Goal: Information Seeking & Learning: Learn about a topic

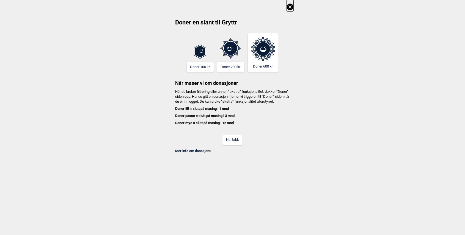
click at [235, 145] on button "Nei takk" at bounding box center [232, 140] width 20 height 11
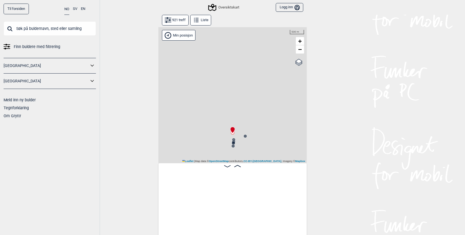
click at [73, 64] on link "[GEOGRAPHIC_DATA]" at bounding box center [46, 66] width 85 height 8
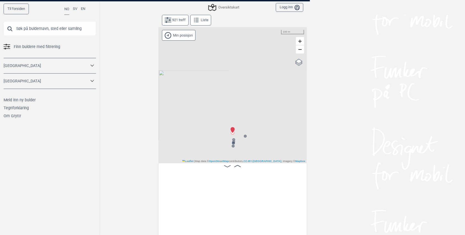
scroll to position [0, 43]
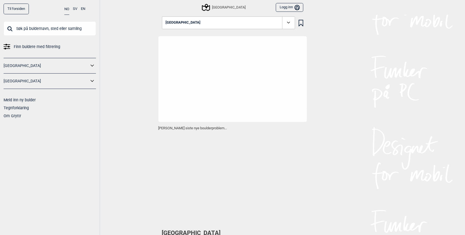
click at [91, 67] on icon at bounding box center [92, 66] width 7 height 8
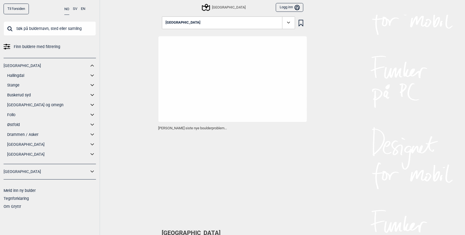
click at [93, 106] on icon at bounding box center [92, 105] width 7 height 8
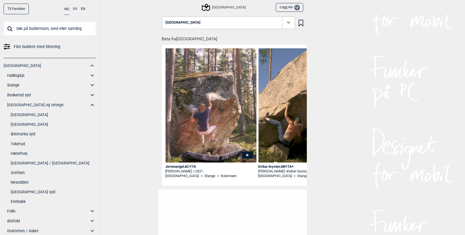
click at [34, 126] on link "[GEOGRAPHIC_DATA]" at bounding box center [53, 125] width 85 height 8
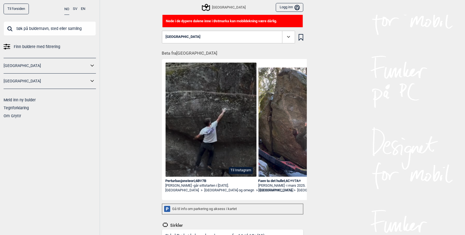
click at [248, 34] on button "[GEOGRAPHIC_DATA]" at bounding box center [228, 37] width 133 height 13
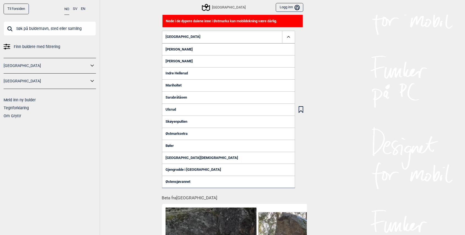
click at [179, 110] on link "Ulsrud" at bounding box center [228, 110] width 133 height 12
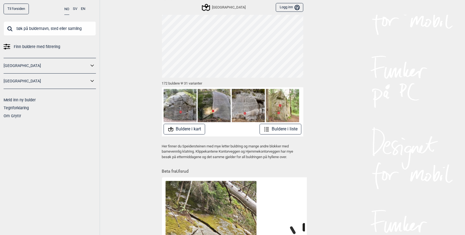
scroll to position [36, 0]
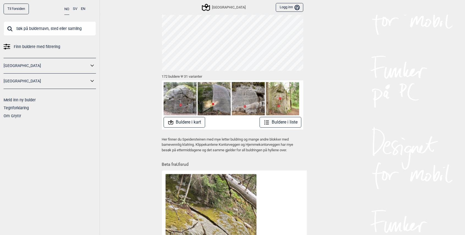
click at [184, 125] on button "Buldere i kart" at bounding box center [185, 122] width 42 height 11
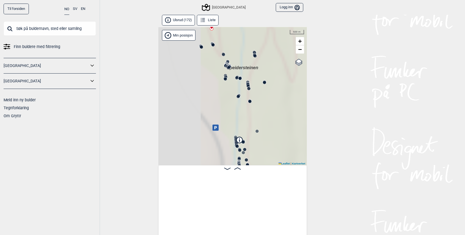
scroll to position [0, 43]
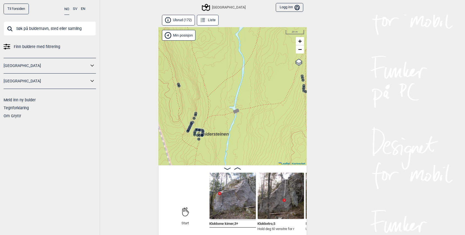
drag, startPoint x: 213, startPoint y: 44, endPoint x: 226, endPoint y: 99, distance: 56.4
click at [226, 99] on div "Speidersteinen Barnehageveggen Cowboyveggen Bølerveggen [GEOGRAPHIC_DATA]" at bounding box center [232, 96] width 148 height 138
click at [179, 86] on circle at bounding box center [178, 85] width 3 height 3
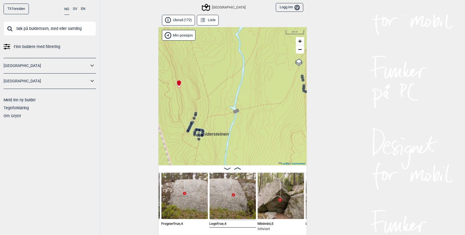
click at [177, 84] on icon at bounding box center [179, 83] width 5 height 7
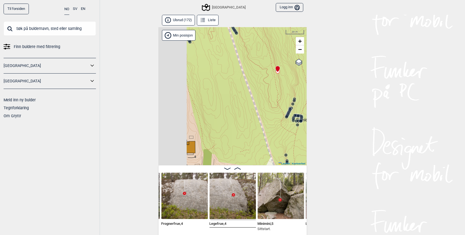
drag, startPoint x: 191, startPoint y: 110, endPoint x: 290, endPoint y: 96, distance: 99.7
click at [290, 96] on div "Speidersteinen Barnehageveggen Cowboyveggen Bølerveggen [GEOGRAPHIC_DATA]" at bounding box center [232, 96] width 148 height 138
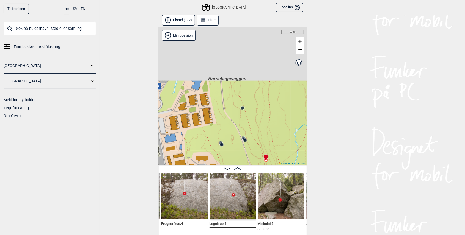
drag, startPoint x: 243, startPoint y: 74, endPoint x: 249, endPoint y: 151, distance: 76.7
click at [249, 151] on div "Speidersteinen Barnehageveggen Cowboyveggen Bølerveggen [GEOGRAPHIC_DATA]" at bounding box center [232, 96] width 148 height 138
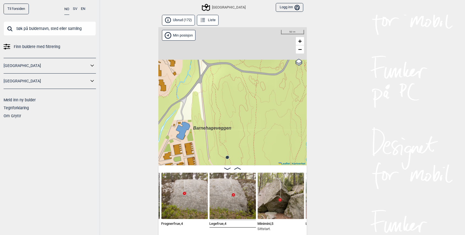
drag, startPoint x: 245, startPoint y: 70, endPoint x: 225, endPoint y: 124, distance: 56.7
click at [225, 124] on div "Speidersteinen Barnehageveggen Cowboyveggen Bølerveggen [GEOGRAPHIC_DATA]" at bounding box center [232, 96] width 148 height 138
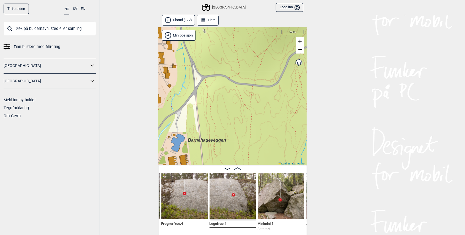
click at [191, 19] on button "Ulsrud (172)" at bounding box center [178, 20] width 33 height 11
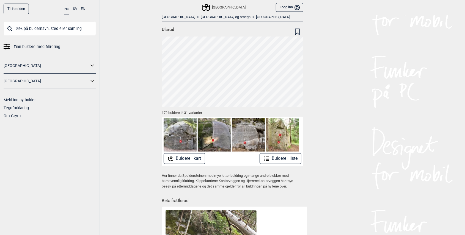
click at [256, 16] on link "[GEOGRAPHIC_DATA]" at bounding box center [273, 17] width 34 height 5
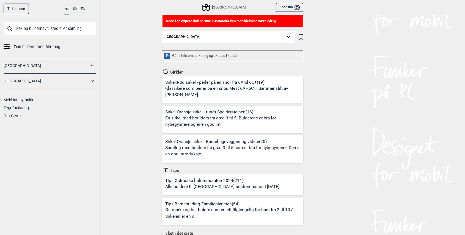
click at [215, 38] on button "[GEOGRAPHIC_DATA]" at bounding box center [228, 37] width 133 height 13
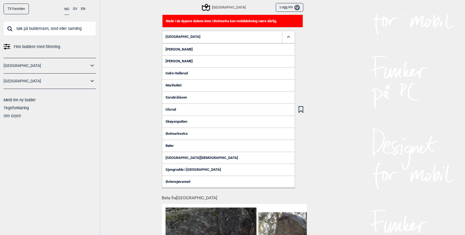
click at [178, 123] on link "Skøyenputten" at bounding box center [228, 122] width 133 height 12
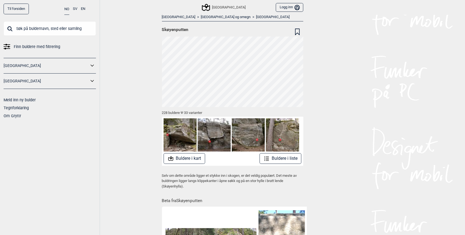
click at [192, 158] on button "Buldere i kart" at bounding box center [185, 158] width 42 height 11
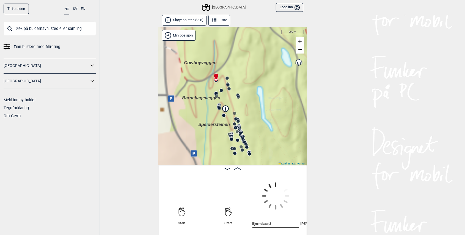
scroll to position [0, 43]
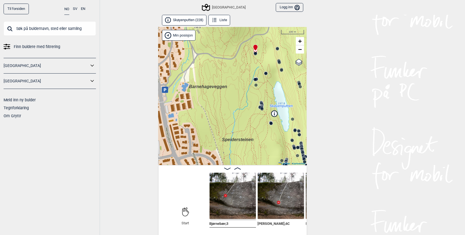
drag, startPoint x: 184, startPoint y: 96, endPoint x: 233, endPoint y: 84, distance: 49.6
click at [233, 84] on div "Speidersteinen Barnehageveggen Cowboyveggen Bølerveggen [GEOGRAPHIC_DATA]" at bounding box center [232, 96] width 148 height 138
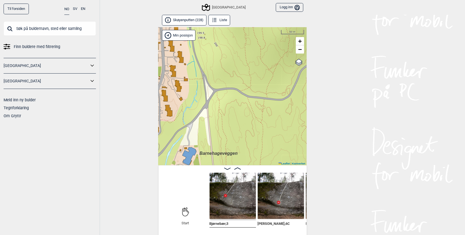
drag, startPoint x: 222, startPoint y: 60, endPoint x: 262, endPoint y: 98, distance: 55.6
click at [262, 98] on div "Speidersteinen Barnehageveggen Cowboyveggen Bølerveggen [GEOGRAPHIC_DATA]" at bounding box center [232, 96] width 148 height 138
click at [198, 19] on button "Skøyenputten (228)" at bounding box center [184, 20] width 45 height 11
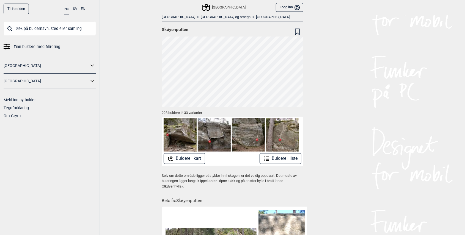
click at [256, 19] on link "[GEOGRAPHIC_DATA]" at bounding box center [273, 17] width 34 height 5
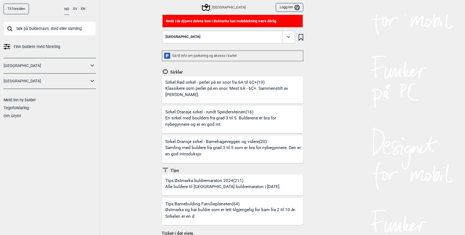
click at [280, 34] on button "[GEOGRAPHIC_DATA]" at bounding box center [228, 37] width 133 height 13
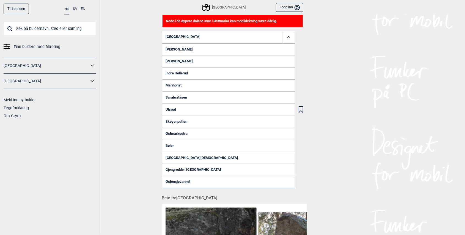
click at [125, 102] on div "Til forsiden NO SV EN Finn buldere med filtrering [GEOGRAPHIC_DATA] [GEOGRAPHIC…" at bounding box center [232, 117] width 465 height 235
click at [342, 41] on div "Til forsiden NO SV EN Finn buldere med filtrering [GEOGRAPHIC_DATA] [GEOGRAPHIC…" at bounding box center [232, 117] width 465 height 235
click at [289, 35] on icon at bounding box center [288, 37] width 6 height 6
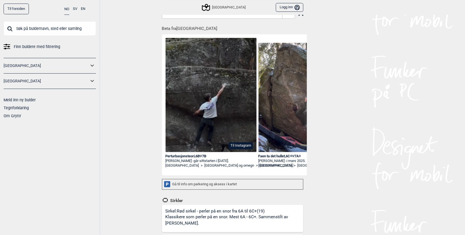
scroll to position [18, 0]
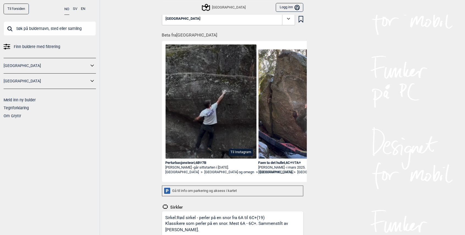
click at [205, 7] on icon at bounding box center [206, 7] width 10 height 10
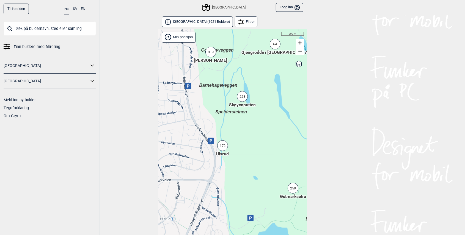
click at [211, 52] on div "319" at bounding box center [210, 52] width 11 height 11
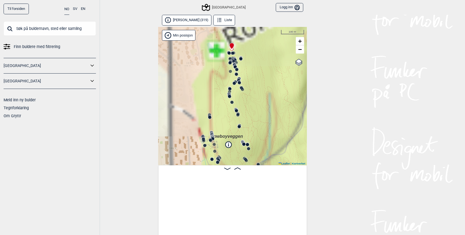
scroll to position [0, 43]
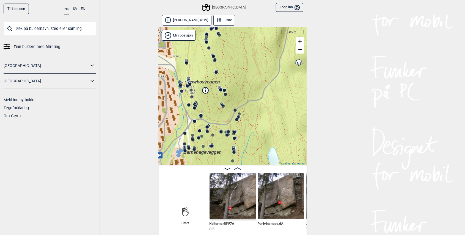
drag, startPoint x: 226, startPoint y: 148, endPoint x: 202, endPoint y: 93, distance: 60.4
click at [202, 93] on div "Speidersteinen Barnehageveggen Cowboyveggen Bølerveggen [GEOGRAPHIC_DATA]" at bounding box center [232, 96] width 148 height 138
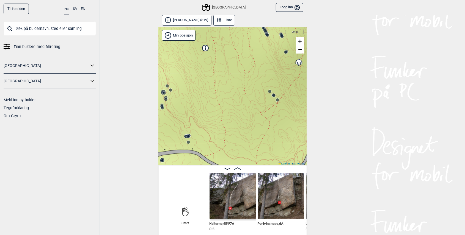
drag, startPoint x: 192, startPoint y: 112, endPoint x: 214, endPoint y: 136, distance: 32.5
click at [214, 136] on div "Speidersteinen Barnehageveggen Cowboyveggen Bølerveggen [GEOGRAPHIC_DATA]" at bounding box center [232, 96] width 148 height 138
click at [276, 96] on circle at bounding box center [275, 94] width 3 height 3
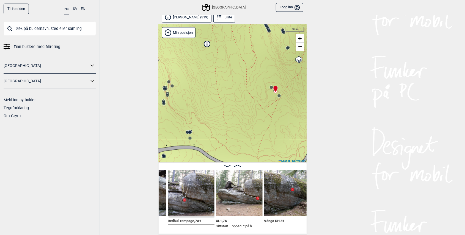
scroll to position [0, 6182]
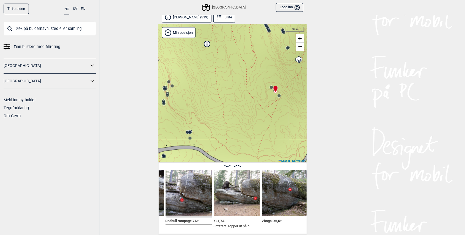
click at [289, 205] on img at bounding box center [285, 193] width 46 height 46
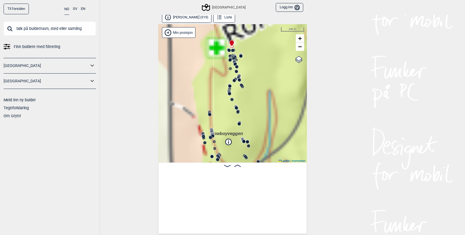
scroll to position [0, 43]
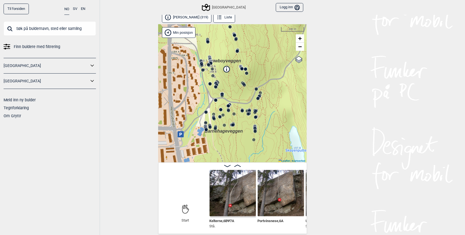
drag, startPoint x: 267, startPoint y: 122, endPoint x: 265, endPoint y: 49, distance: 72.6
click at [265, 49] on div "Speidersteinen Barnehageveggen Cowboyveggen Bølerveggen [GEOGRAPHIC_DATA]" at bounding box center [232, 93] width 148 height 138
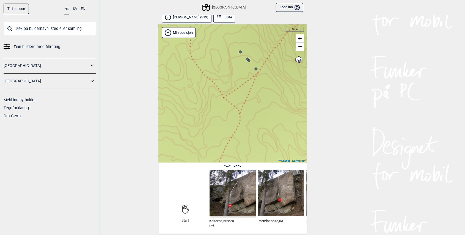
click at [256, 68] on circle at bounding box center [255, 68] width 3 height 3
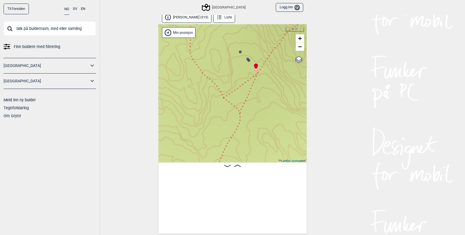
scroll to position [0, 6092]
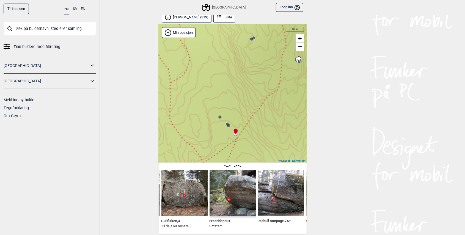
drag, startPoint x: 206, startPoint y: 131, endPoint x: 223, endPoint y: 46, distance: 86.9
click at [223, 46] on div "Speidersteinen Barnehageveggen Cowboyveggen Bølerveggen [GEOGRAPHIC_DATA]" at bounding box center [232, 93] width 148 height 138
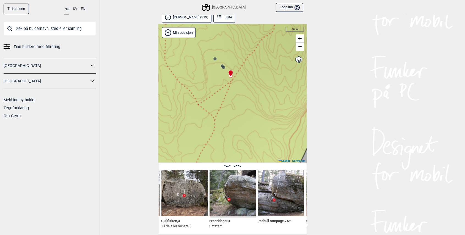
drag, startPoint x: 213, startPoint y: 133, endPoint x: 214, endPoint y: 77, distance: 55.8
click at [214, 77] on div "Speidersteinen Barnehageveggen Cowboyveggen Bølerveggen [GEOGRAPHIC_DATA]" at bounding box center [232, 93] width 148 height 138
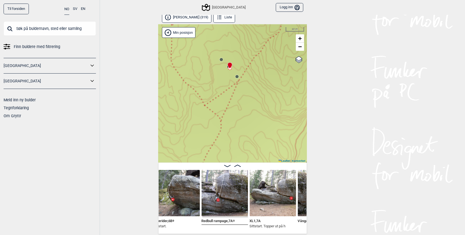
scroll to position [0, 6150]
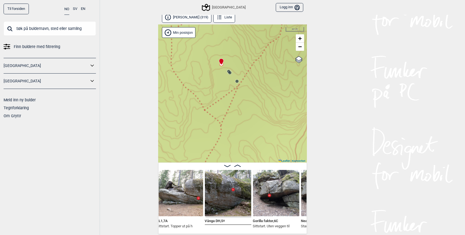
scroll to position [0, 6243]
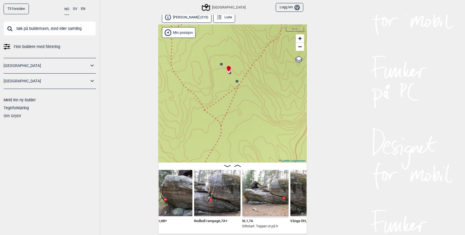
scroll to position [0, 6148]
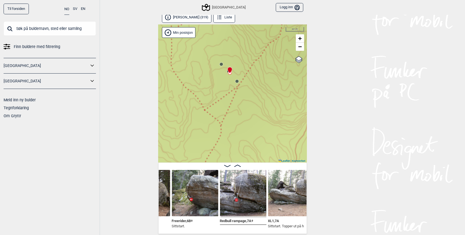
scroll to position [0, 6126]
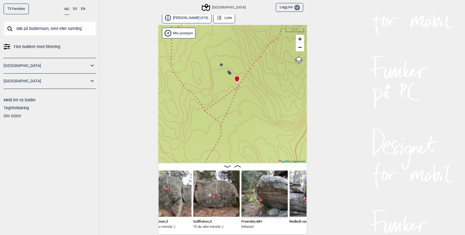
scroll to position [3, 0]
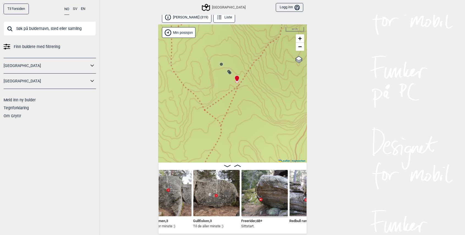
click at [253, 221] on span "Freerider , 6B+" at bounding box center [251, 220] width 21 height 5
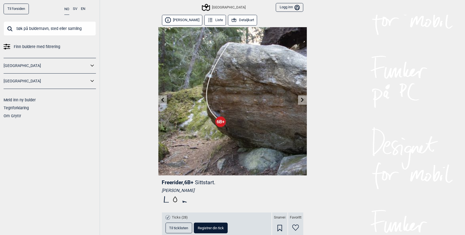
click at [238, 24] on button "Detaljkart" at bounding box center [242, 20] width 29 height 11
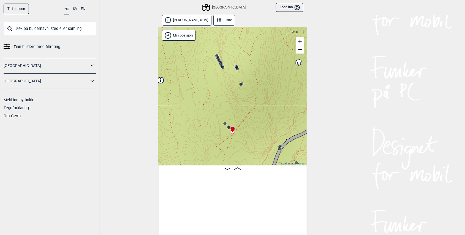
scroll to position [0, 6087]
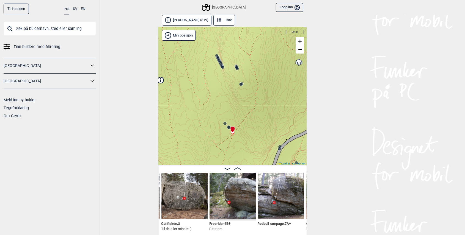
click at [228, 127] on circle at bounding box center [228, 127] width 3 height 3
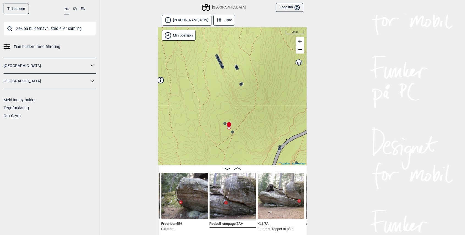
click at [224, 125] on circle at bounding box center [224, 123] width 3 height 3
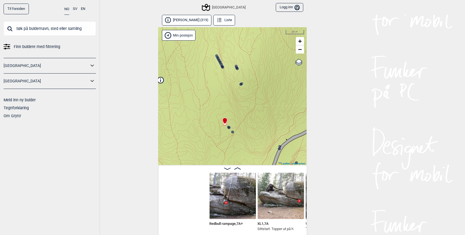
scroll to position [0, 6231]
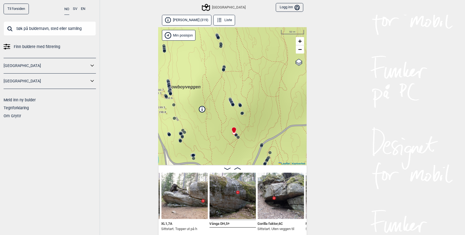
click at [233, 104] on circle at bounding box center [232, 104] width 3 height 3
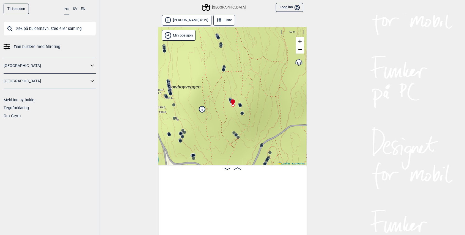
scroll to position [0, 5762]
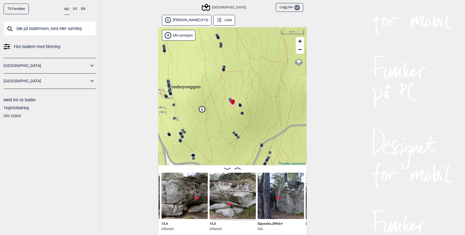
click at [230, 102] on div at bounding box center [232, 100] width 4 height 4
click at [230, 98] on icon at bounding box center [230, 100] width 4 height 4
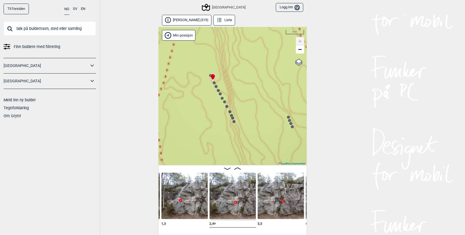
click at [220, 91] on circle at bounding box center [218, 91] width 4 height 4
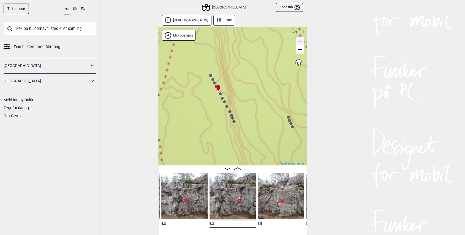
click at [221, 97] on icon at bounding box center [222, 98] width 4 height 4
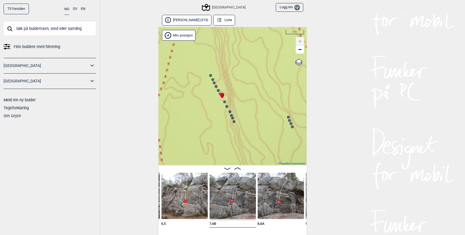
click at [224, 103] on circle at bounding box center [224, 101] width 3 height 3
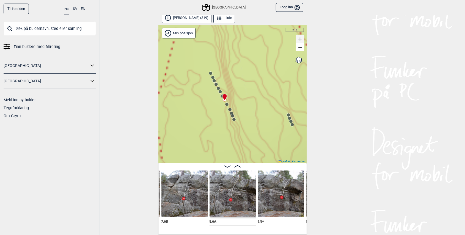
scroll to position [3, 0]
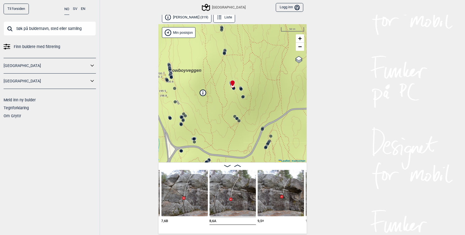
drag, startPoint x: 198, startPoint y: 131, endPoint x: 192, endPoint y: 87, distance: 45.2
click at [192, 87] on div "Speidersteinen Barnehageveggen Cowboyveggen Bølerveggen [GEOGRAPHIC_DATA]" at bounding box center [232, 93] width 148 height 138
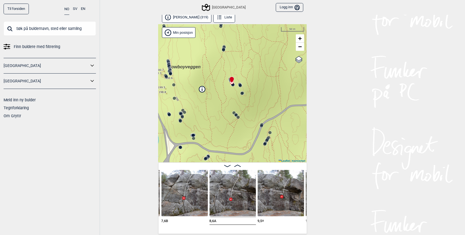
click at [5, 46] on icon at bounding box center [7, 46] width 7 height 7
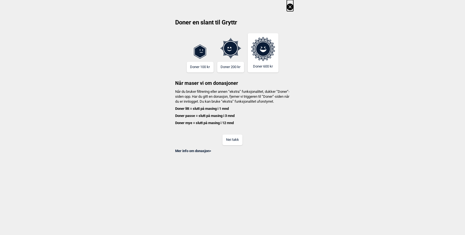
click at [233, 145] on button "Nei takk" at bounding box center [232, 140] width 20 height 11
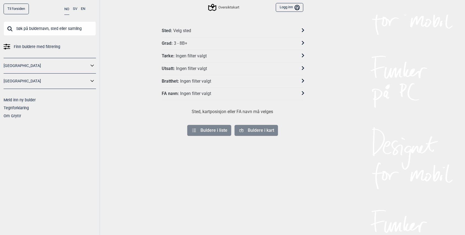
click at [208, 44] on div "Grad : 3 - 8B+" at bounding box center [229, 44] width 134 height 6
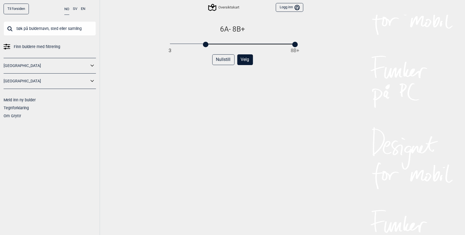
drag, startPoint x: 171, startPoint y: 47, endPoint x: 207, endPoint y: 47, distance: 36.0
click at [207, 47] on div "6A - 8B+ 3 8B+ Nullstill Velg" at bounding box center [232, 136] width 141 height 222
click at [246, 46] on div at bounding box center [247, 44] width 5 height 5
click at [252, 73] on div "6A - 7A+ 3 8B+ Nullstill Velg" at bounding box center [232, 136] width 141 height 222
click at [244, 61] on button "Velg" at bounding box center [245, 59] width 16 height 11
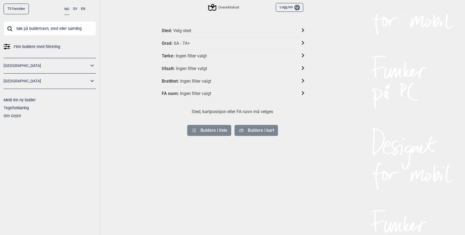
click at [193, 30] on div "Sted : Velg sted" at bounding box center [229, 31] width 134 height 6
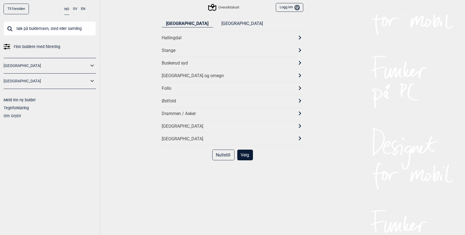
click at [183, 76] on div "[GEOGRAPHIC_DATA] og omegn" at bounding box center [227, 76] width 131 height 6
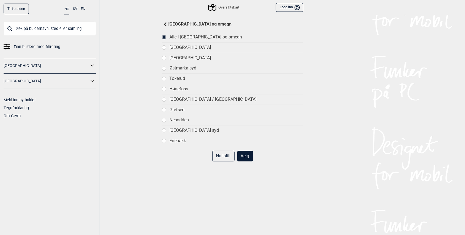
click at [174, 57] on div "[GEOGRAPHIC_DATA]" at bounding box center [236, 58] width 134 height 6
click at [247, 157] on button "Velg" at bounding box center [245, 156] width 16 height 11
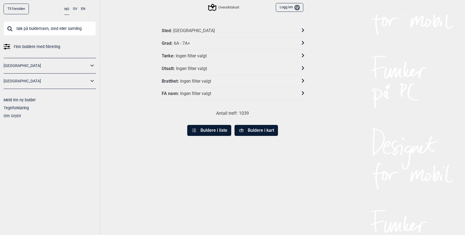
click at [205, 69] on div "Ingen filter valgt" at bounding box center [191, 69] width 31 height 6
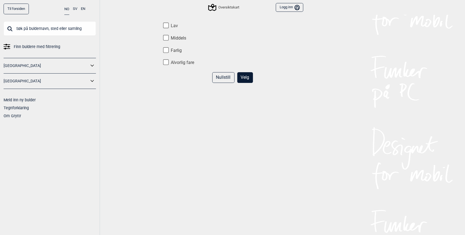
click at [164, 38] on input "Middels" at bounding box center [166, 38] width 6 height 6
checkbox input "true"
click at [166, 27] on input "Lav" at bounding box center [166, 26] width 6 height 6
checkbox input "true"
click at [248, 74] on button "Velg" at bounding box center [245, 77] width 16 height 11
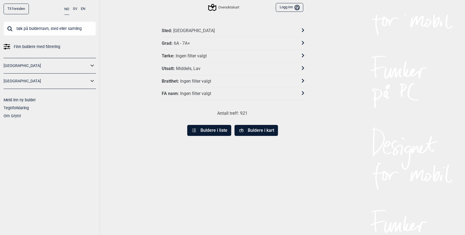
click at [202, 80] on div "Ingen filter valgt" at bounding box center [195, 82] width 31 height 6
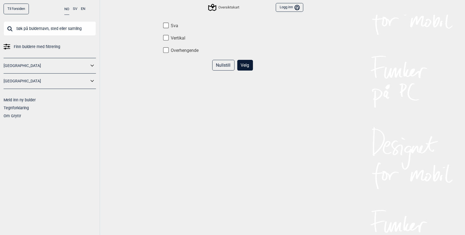
click at [227, 66] on button "Nullstill" at bounding box center [223, 65] width 22 height 11
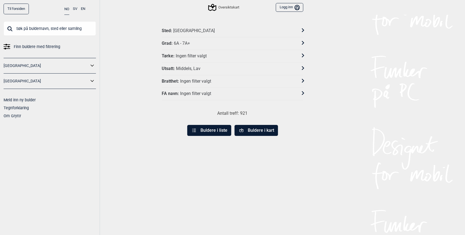
click at [256, 127] on button "Buldere i kart" at bounding box center [256, 130] width 43 height 11
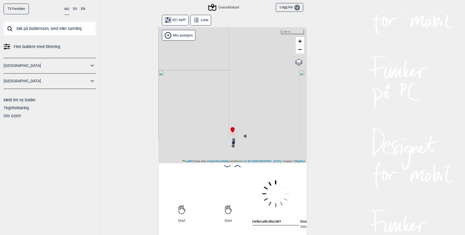
scroll to position [0, 43]
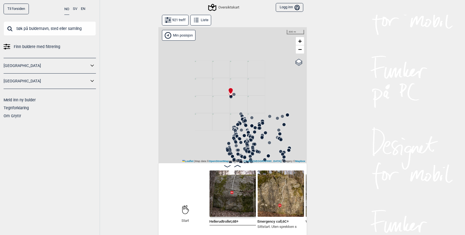
drag, startPoint x: 271, startPoint y: 130, endPoint x: 246, endPoint y: 89, distance: 47.7
click at [246, 89] on div "Gol [GEOGRAPHIC_DATA] Kolomoen [GEOGRAPHIC_DATA] [GEOGRAPHIC_DATA][PERSON_NAME]…" at bounding box center [232, 95] width 148 height 136
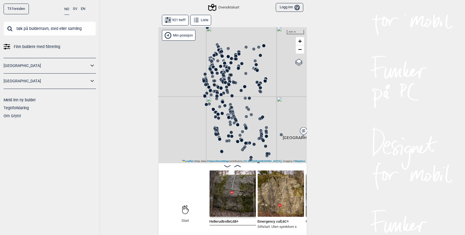
drag, startPoint x: 255, startPoint y: 139, endPoint x: 237, endPoint y: 84, distance: 58.7
click at [237, 84] on icon at bounding box center [235, 83] width 4 height 4
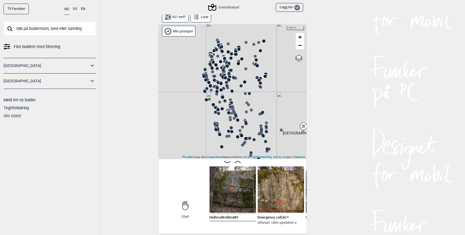
scroll to position [0, 0]
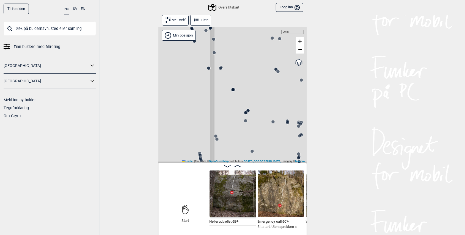
drag, startPoint x: 209, startPoint y: 101, endPoint x: 267, endPoint y: 65, distance: 68.4
click at [244, 113] on div "Gol [GEOGRAPHIC_DATA] Kolomoen [GEOGRAPHIC_DATA] [GEOGRAPHIC_DATA][PERSON_NAME]…" at bounding box center [232, 95] width 148 height 136
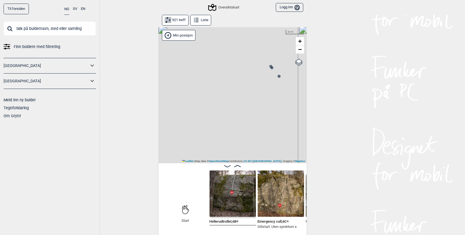
click at [271, 68] on circle at bounding box center [271, 67] width 3 height 3
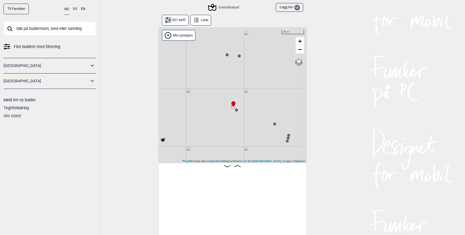
scroll to position [0, 16454]
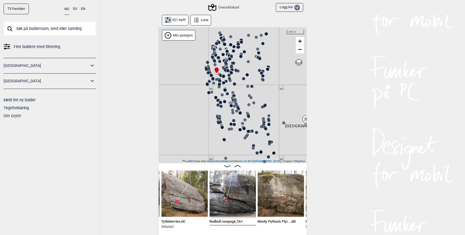
drag, startPoint x: 181, startPoint y: 151, endPoint x: 208, endPoint y: 101, distance: 57.1
click at [208, 101] on div "Gol [GEOGRAPHIC_DATA] Kolomoen [GEOGRAPHIC_DATA] [GEOGRAPHIC_DATA][PERSON_NAME]…" at bounding box center [232, 95] width 148 height 136
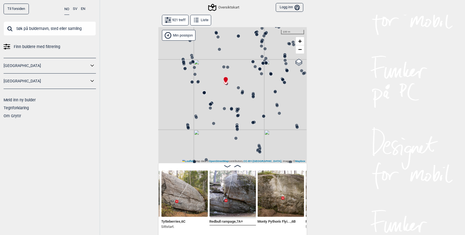
drag, startPoint x: 205, startPoint y: 90, endPoint x: 230, endPoint y: 104, distance: 28.4
click at [230, 104] on div "Gol [GEOGRAPHIC_DATA] Kolomoen [GEOGRAPHIC_DATA] [GEOGRAPHIC_DATA][PERSON_NAME]…" at bounding box center [232, 95] width 148 height 136
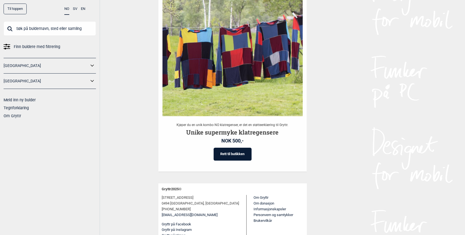
scroll to position [1096, 0]
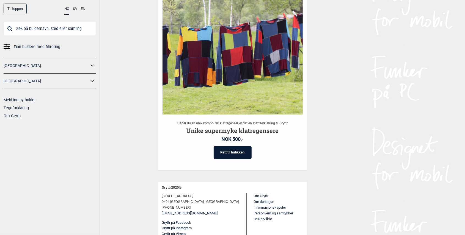
click at [86, 66] on link "[GEOGRAPHIC_DATA]" at bounding box center [46, 66] width 85 height 8
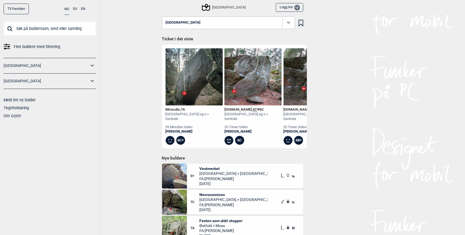
click at [93, 65] on icon at bounding box center [92, 66] width 7 height 8
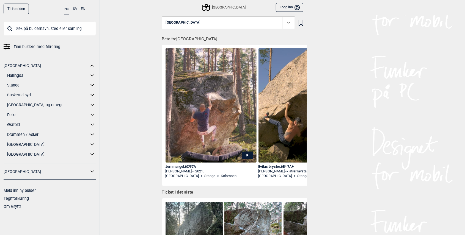
click at [95, 108] on icon at bounding box center [92, 105] width 7 height 8
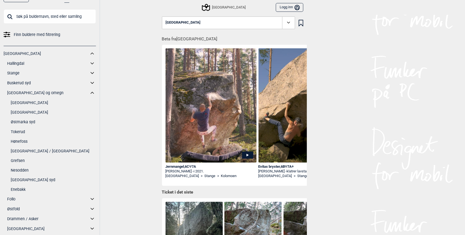
scroll to position [18, 0]
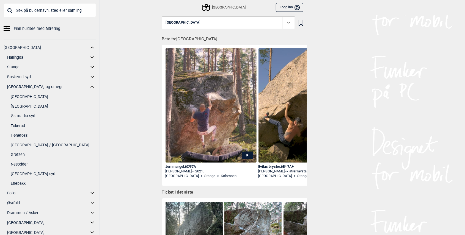
click at [37, 107] on link "[GEOGRAPHIC_DATA]" at bounding box center [53, 107] width 85 height 8
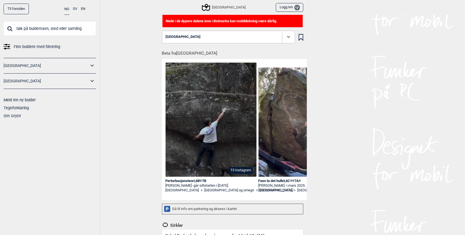
click at [191, 37] on span "[GEOGRAPHIC_DATA]" at bounding box center [183, 37] width 35 height 4
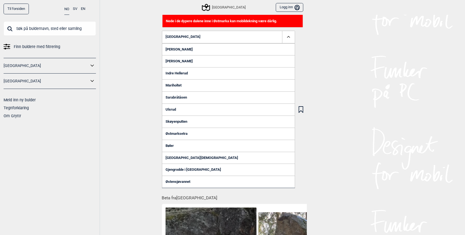
click at [180, 71] on link "Indre Hellerud" at bounding box center [228, 73] width 133 height 12
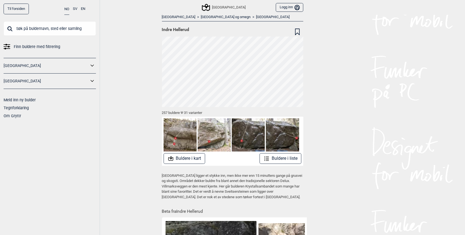
click at [256, 15] on link "[GEOGRAPHIC_DATA]" at bounding box center [273, 17] width 34 height 5
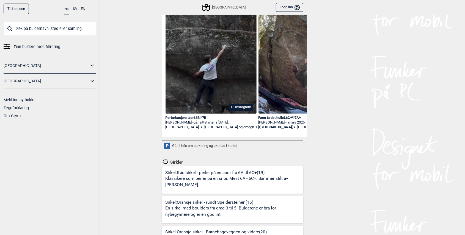
scroll to position [110, 0]
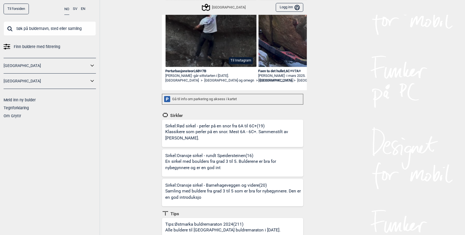
click at [239, 137] on p "Klassikere som perler på en snor. Mest 6A - 6C+. Sammenstilt av [PERSON_NAME]." at bounding box center [234, 135] width 136 height 13
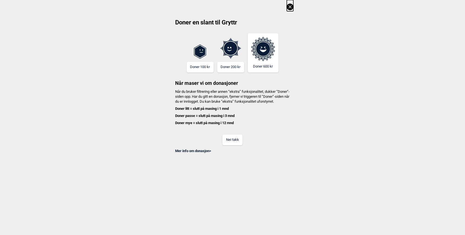
click at [242, 143] on button "Nei takk" at bounding box center [232, 140] width 20 height 11
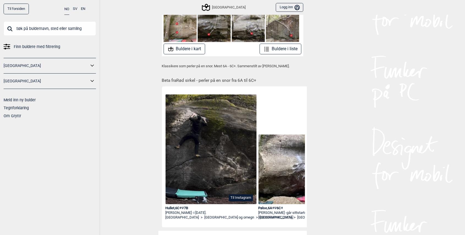
scroll to position [110, 0]
click at [183, 49] on button "Buldere i kart" at bounding box center [185, 48] width 42 height 11
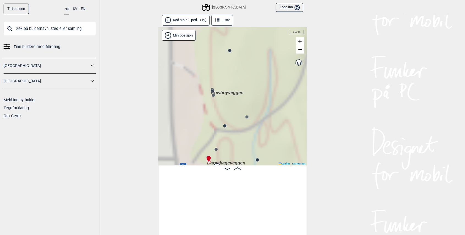
scroll to position [0, 43]
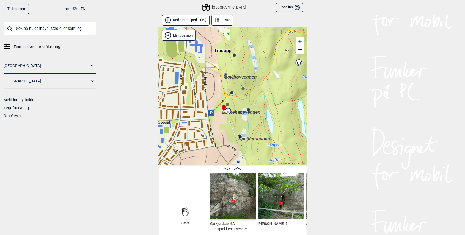
drag, startPoint x: 273, startPoint y: 152, endPoint x: 263, endPoint y: 125, distance: 28.7
click at [263, 125] on div "Speidersteinen Barnehageveggen Cowboyveggen Bølerveggen Sentrale Østmarka Min p…" at bounding box center [232, 96] width 148 height 138
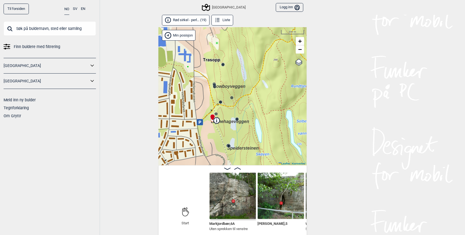
drag, startPoint x: 238, startPoint y: 81, endPoint x: 234, endPoint y: 119, distance: 38.4
click at [234, 119] on span "Barnehageveggen" at bounding box center [230, 121] width 38 height 5
click at [376, 147] on div "Til forsiden NO SV EN Finn buldere med filtrering Norge Sverige Meld inn ny bul…" at bounding box center [232, 117] width 465 height 235
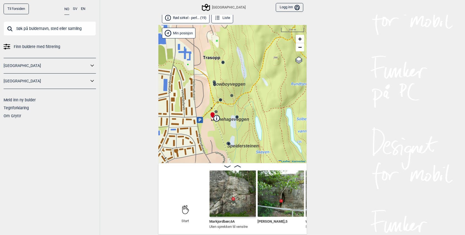
scroll to position [3, 0]
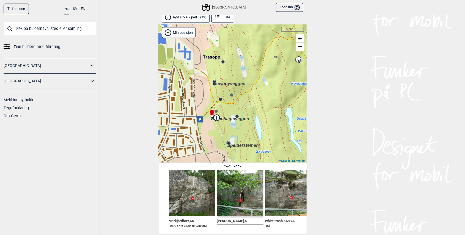
scroll to position [0, 92]
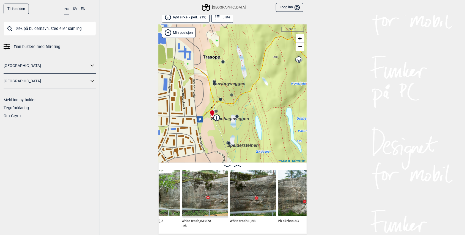
scroll to position [0, 168]
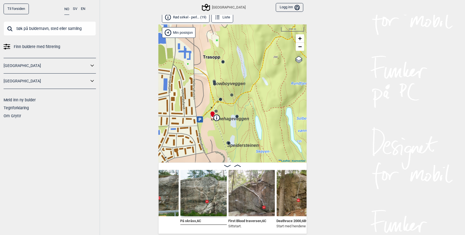
scroll to position [0, 266]
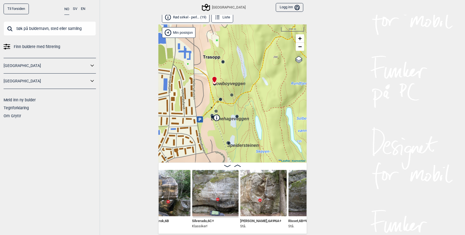
scroll to position [0, 454]
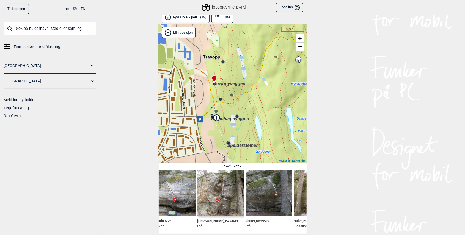
scroll to position [0, 499]
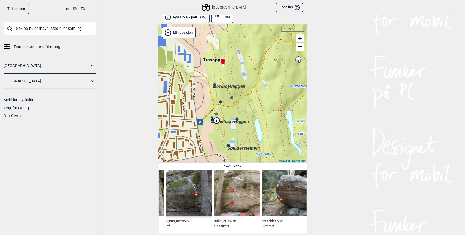
scroll to position [0, 570]
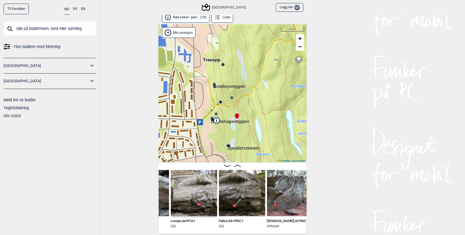
scroll to position [0, 709]
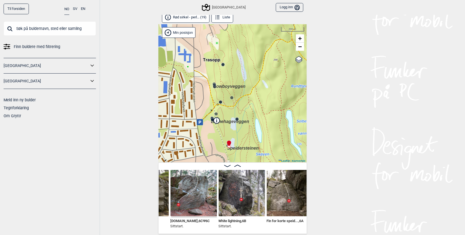
scroll to position [0, 807]
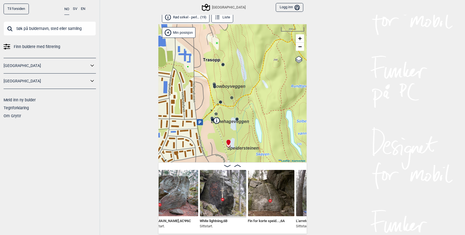
scroll to position [0, 824]
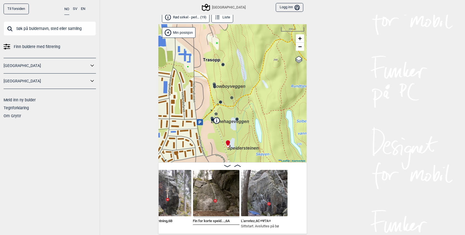
scroll to position [0, 885]
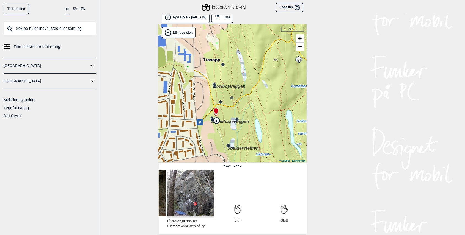
scroll to position [0, 952]
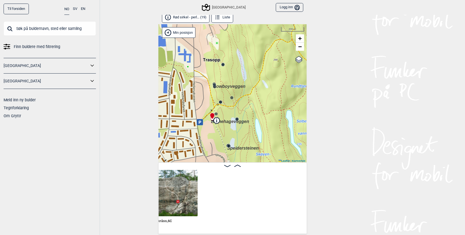
scroll to position [0, 3]
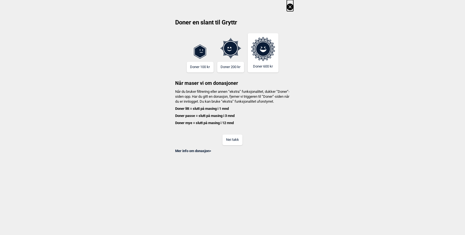
click at [237, 145] on button "Nei takk" at bounding box center [232, 140] width 20 height 11
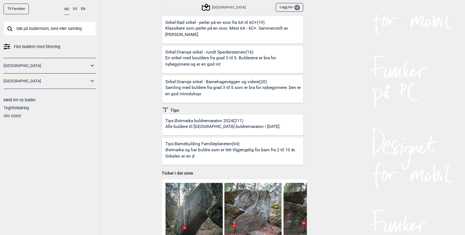
scroll to position [190, 0]
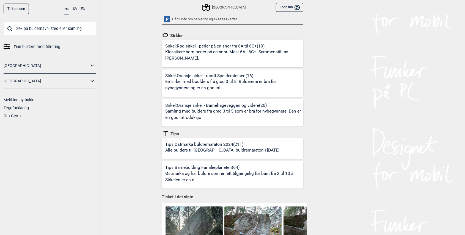
click at [213, 169] on div "Tips: Barnebulding Familieplaneten (64) Østmarka og har buldre som er lett tilg…" at bounding box center [235, 177] width 138 height 24
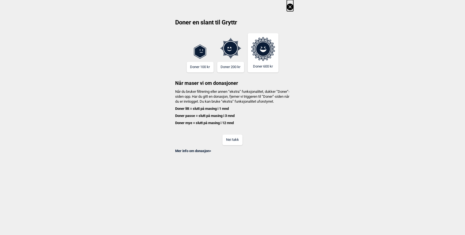
click at [233, 145] on button "Nei takk" at bounding box center [232, 140] width 20 height 11
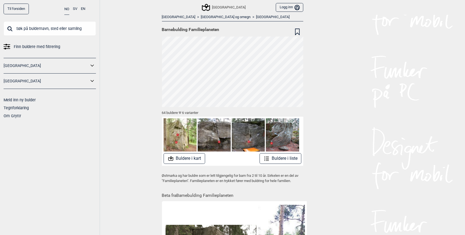
click at [194, 159] on button "Buldere i kart" at bounding box center [185, 158] width 42 height 11
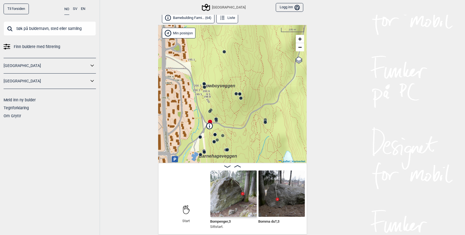
scroll to position [3, 0]
click at [92, 65] on icon at bounding box center [92, 66] width 7 height 8
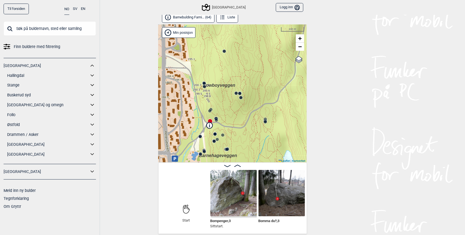
click at [94, 65] on icon at bounding box center [92, 66] width 7 height 8
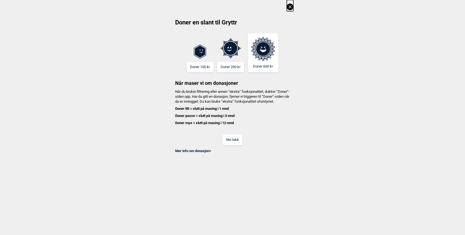
scroll to position [190, 0]
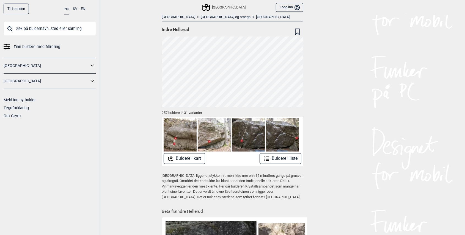
click at [216, 14] on div "Sentrale Østmarka Logg inn Bruker" at bounding box center [232, 7] width 148 height 15
click at [256, 15] on link "[GEOGRAPHIC_DATA]" at bounding box center [273, 17] width 34 height 5
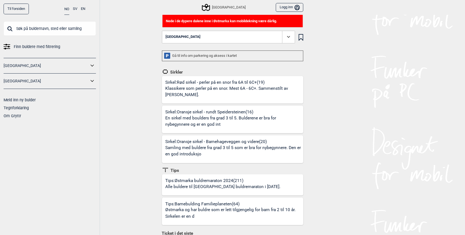
click at [235, 37] on button "[GEOGRAPHIC_DATA]" at bounding box center [228, 37] width 133 height 13
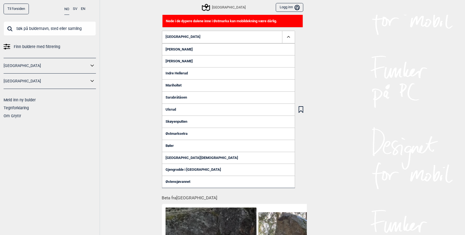
click at [172, 109] on link "Ulsrud" at bounding box center [228, 110] width 133 height 12
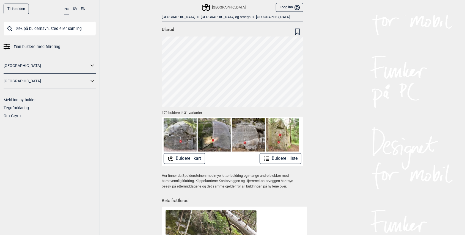
click at [49, 26] on input "text" at bounding box center [50, 28] width 92 height 14
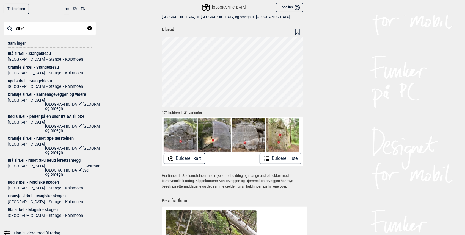
click at [51, 32] on input "sirkel" at bounding box center [50, 28] width 92 height 14
type input "sirkel"
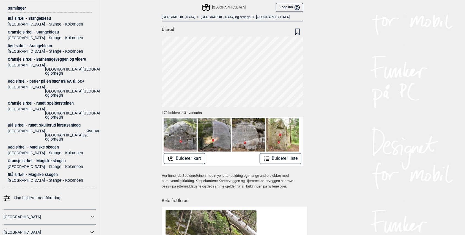
scroll to position [37, 0]
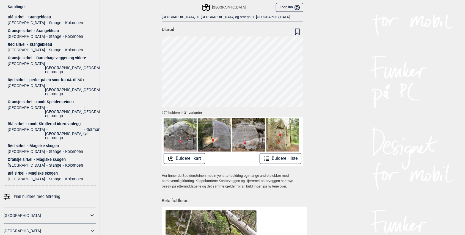
click at [19, 122] on div "Blå sirkel - rundt Skullerud idrettsanlegg" at bounding box center [50, 124] width 84 height 4
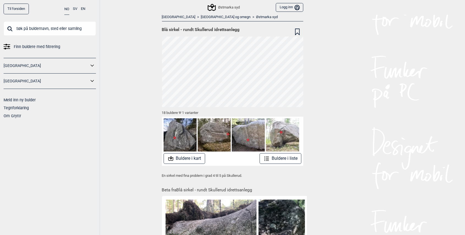
click at [256, 16] on link "Østmarka syd" at bounding box center [267, 17] width 22 height 5
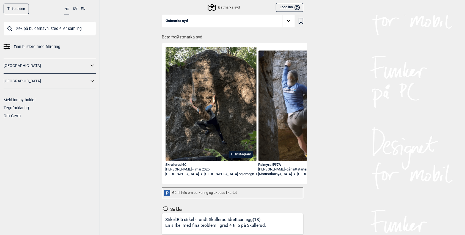
click at [11, 9] on link "Til forsiden" at bounding box center [16, 9] width 25 height 11
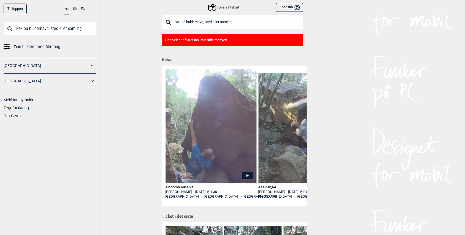
click at [17, 48] on span "Finn buldere med filtrering" at bounding box center [37, 47] width 46 height 8
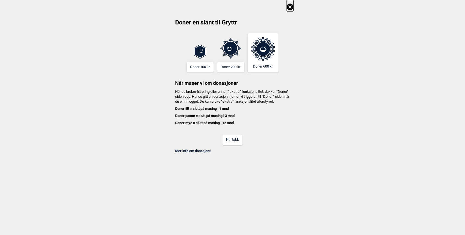
click at [230, 145] on button "Nei takk" at bounding box center [232, 140] width 20 height 11
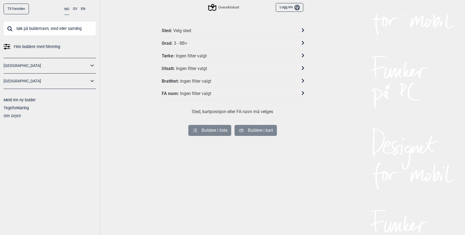
click at [40, 63] on link "[GEOGRAPHIC_DATA]" at bounding box center [46, 66] width 85 height 8
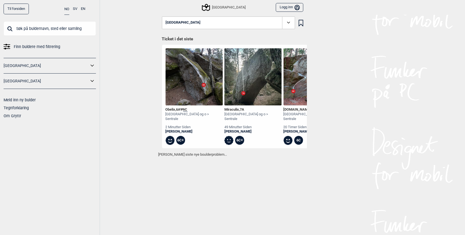
click at [92, 69] on icon at bounding box center [92, 66] width 7 height 8
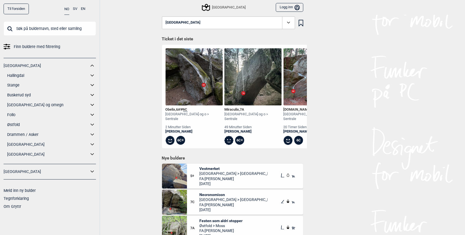
click at [92, 106] on icon at bounding box center [92, 105] width 7 height 8
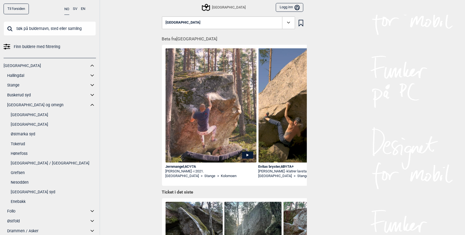
click at [20, 135] on link "Østmarka syd" at bounding box center [53, 134] width 85 height 8
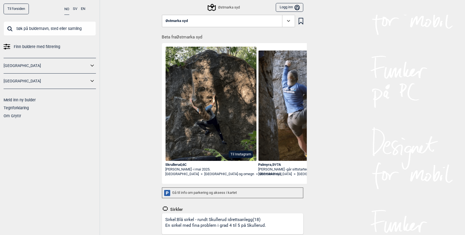
click at [185, 15] on button "Østmarka syd" at bounding box center [228, 21] width 133 height 13
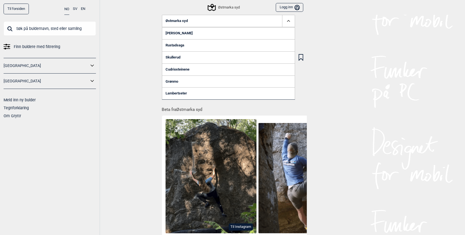
click at [287, 20] on icon at bounding box center [288, 21] width 6 height 6
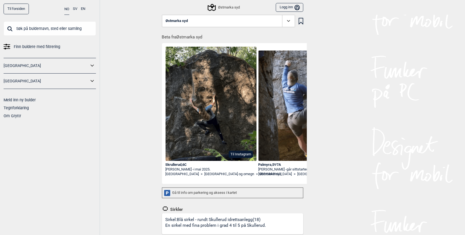
click at [25, 64] on link "[GEOGRAPHIC_DATA]" at bounding box center [46, 66] width 85 height 8
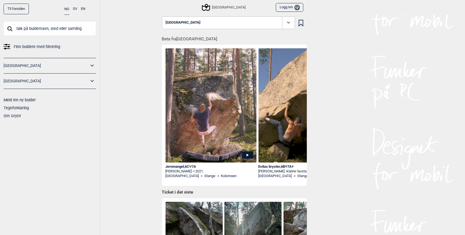
click at [93, 65] on icon at bounding box center [92, 66] width 7 height 8
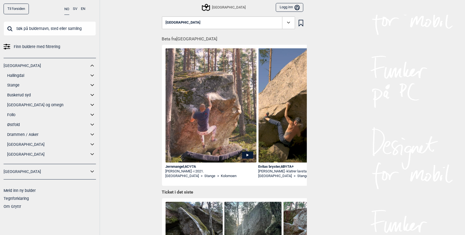
click at [92, 104] on icon at bounding box center [92, 105] width 7 height 8
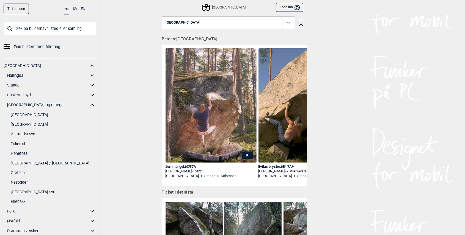
click at [23, 114] on link "[GEOGRAPHIC_DATA]" at bounding box center [53, 115] width 85 height 8
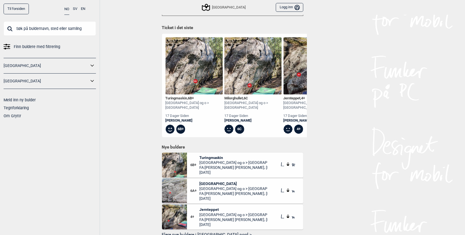
click at [213, 72] on img at bounding box center [194, 65] width 57 height 57
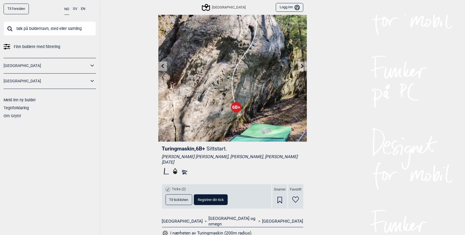
scroll to position [37, 0]
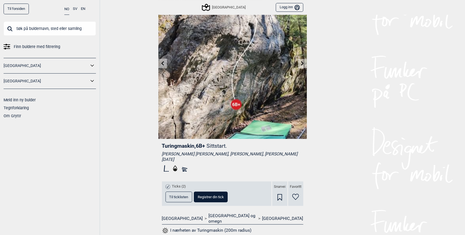
click at [185, 170] on rect at bounding box center [184, 170] width 5 height 2
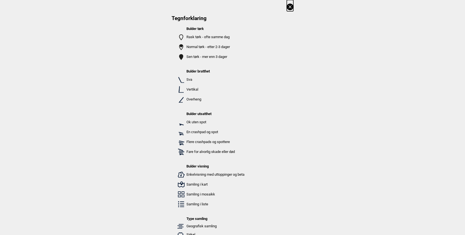
click at [290, 7] on icon at bounding box center [289, 6] width 3 height 3
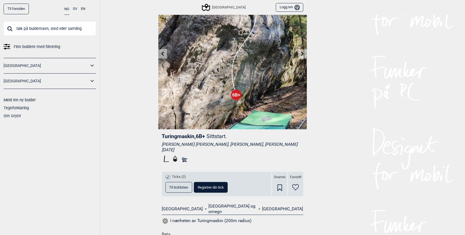
scroll to position [0, 0]
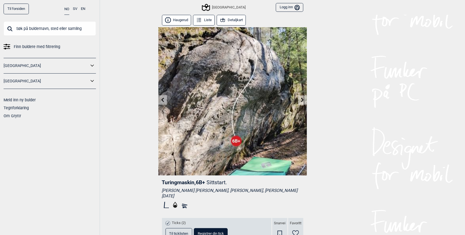
click at [235, 18] on button "Detaljkart" at bounding box center [231, 20] width 29 height 11
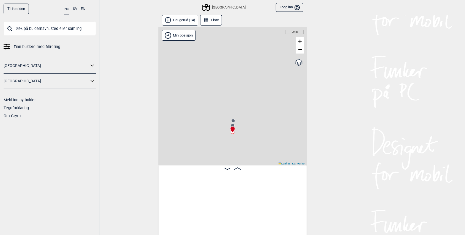
scroll to position [0, 557]
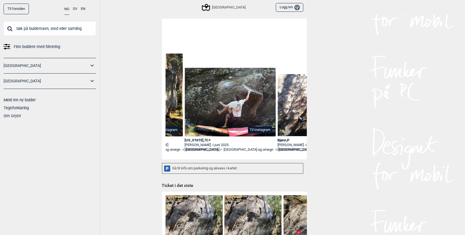
scroll to position [0, 265]
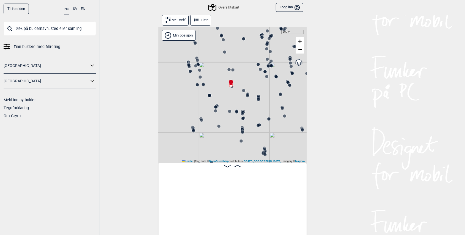
scroll to position [0, 16454]
